Goal: Check status: Check status

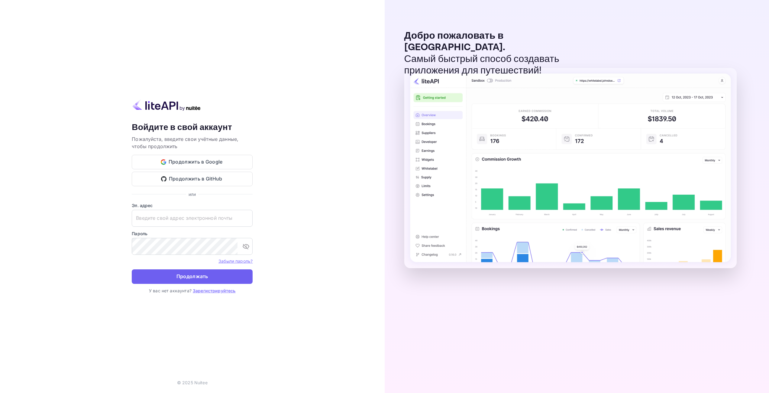
type input "[EMAIL_ADDRESS][DOMAIN_NAME]"
click at [212, 273] on button "Продолжать" at bounding box center [192, 276] width 121 height 15
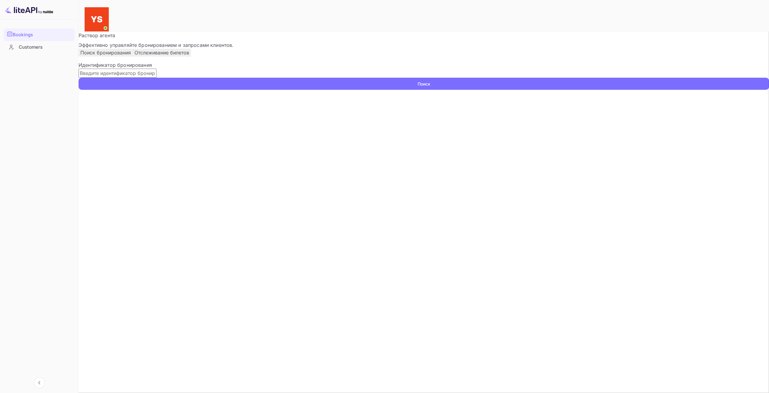
click at [137, 78] on input "text" at bounding box center [118, 73] width 78 height 9
paste input "9698751"
type input "9698751"
click at [418, 87] on ya-tr-span "Поиск" at bounding box center [424, 84] width 13 height 6
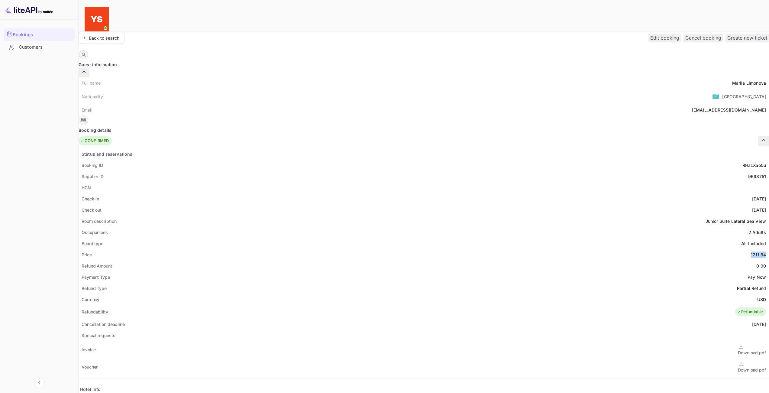
drag, startPoint x: 400, startPoint y: 238, endPoint x: 414, endPoint y: 239, distance: 13.9
click at [414, 249] on div "Price 1211.84" at bounding box center [424, 254] width 691 height 11
copy div "1211.84"
drag, startPoint x: 405, startPoint y: 283, endPoint x: 416, endPoint y: 284, distance: 10.9
click at [416, 294] on div "Currency USD" at bounding box center [424, 299] width 691 height 11
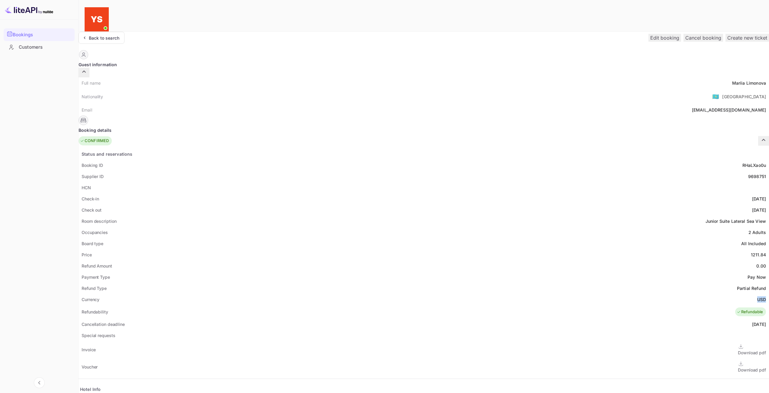
copy ya-tr-span "USD"
drag, startPoint x: 382, startPoint y: 71, endPoint x: 395, endPoint y: 57, distance: 19.0
click at [416, 77] on div "Full name [PERSON_NAME]" at bounding box center [424, 82] width 691 height 11
copy div "[PERSON_NAME]"
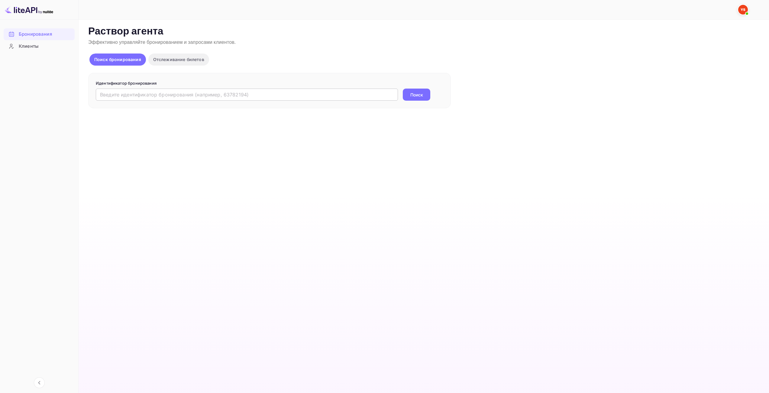
click at [347, 98] on input "text" at bounding box center [247, 95] width 302 height 12
paste input "9735971"
type input "9735971"
click at [428, 94] on button "Поиск" at bounding box center [417, 95] width 28 height 12
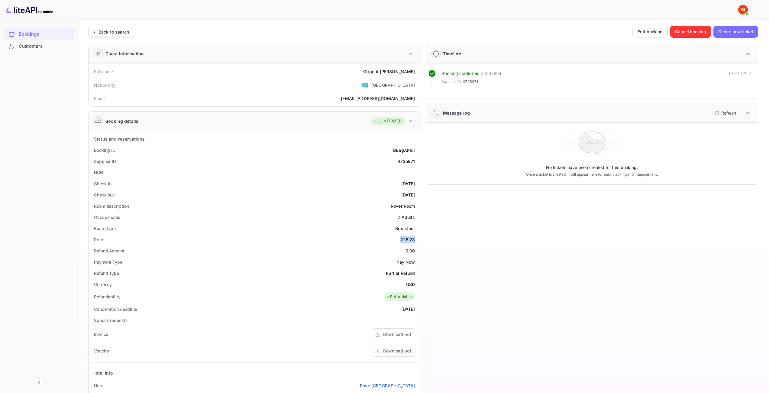
drag, startPoint x: 400, startPoint y: 239, endPoint x: 414, endPoint y: 240, distance: 14.5
click at [414, 240] on div "Price 225.23" at bounding box center [254, 239] width 327 height 11
copy div "225.23"
drag, startPoint x: 406, startPoint y: 282, endPoint x: 414, endPoint y: 282, distance: 7.9
click at [414, 282] on div "USD" at bounding box center [410, 284] width 9 height 6
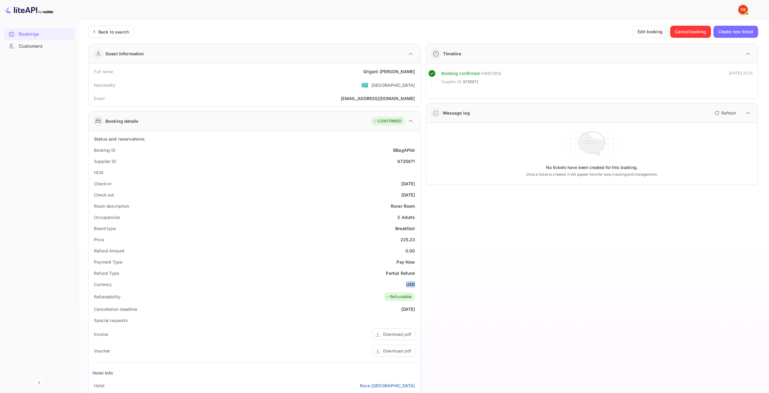
copy div "USD"
drag, startPoint x: 386, startPoint y: 72, endPoint x: 419, endPoint y: 70, distance: 33.0
click at [419, 70] on div "Full name Grigorii Shilov Nationality 🇰🇿 Kazakhstan Email Shilovgr@yandex.ru" at bounding box center [255, 84] width 332 height 43
copy div "Grigorii Shilov"
